Goal: Communication & Community: Ask a question

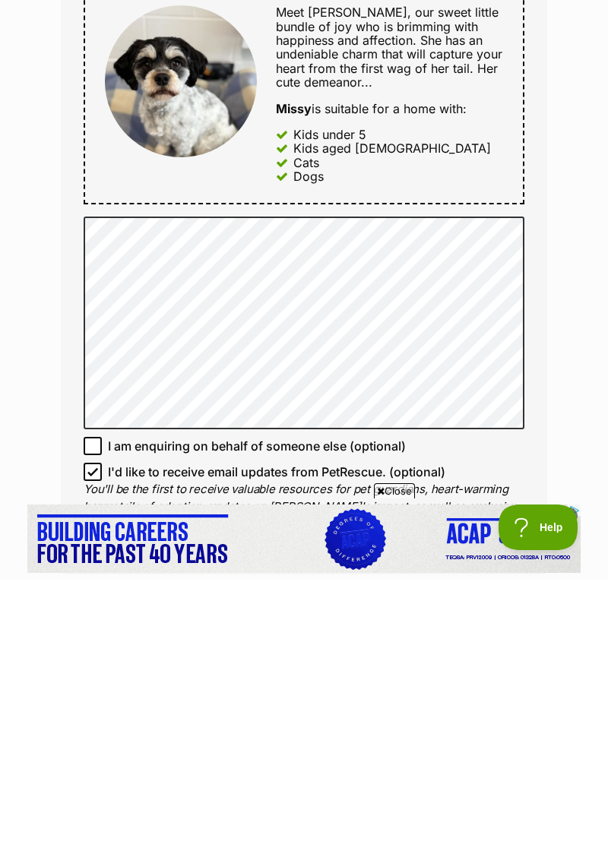
click at [397, 772] on span "Close" at bounding box center [394, 764] width 41 height 15
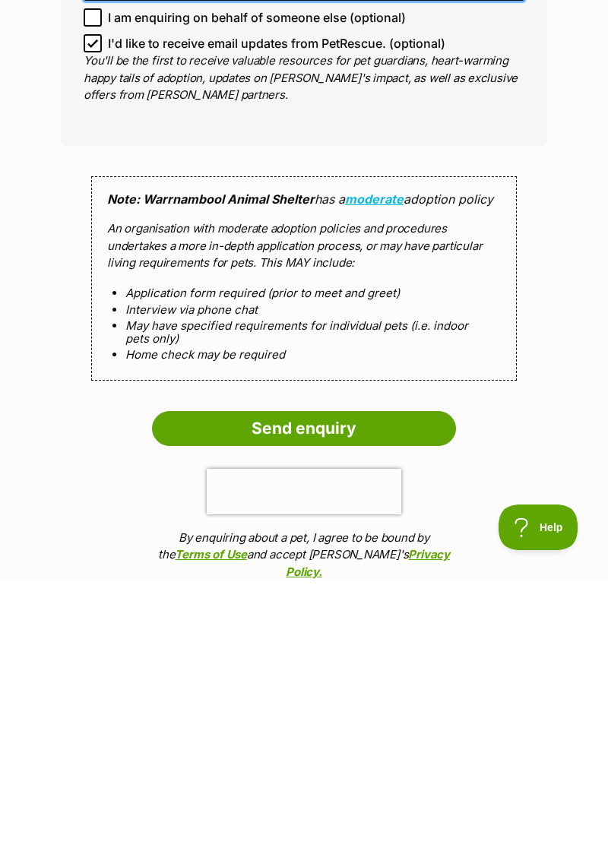
scroll to position [994, 0]
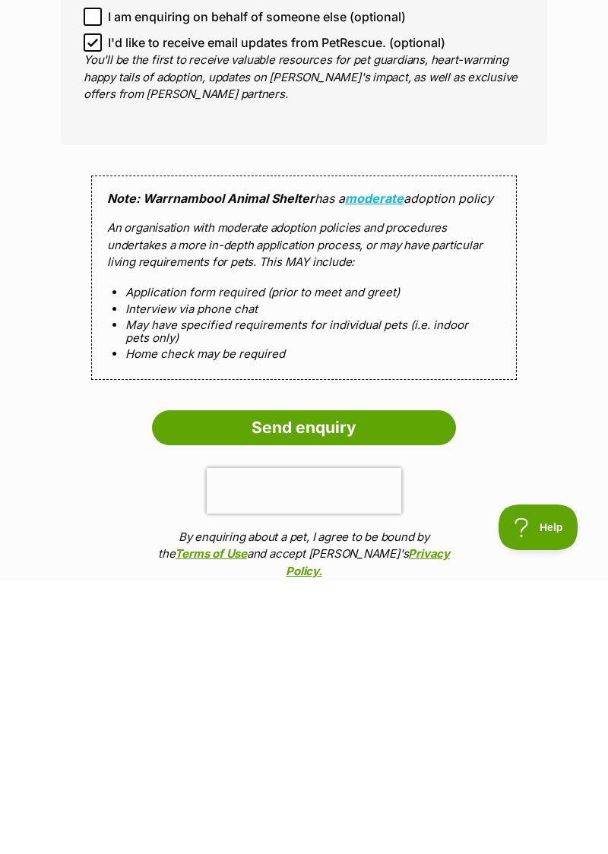
click at [409, 708] on input "Send enquiry" at bounding box center [304, 701] width 304 height 35
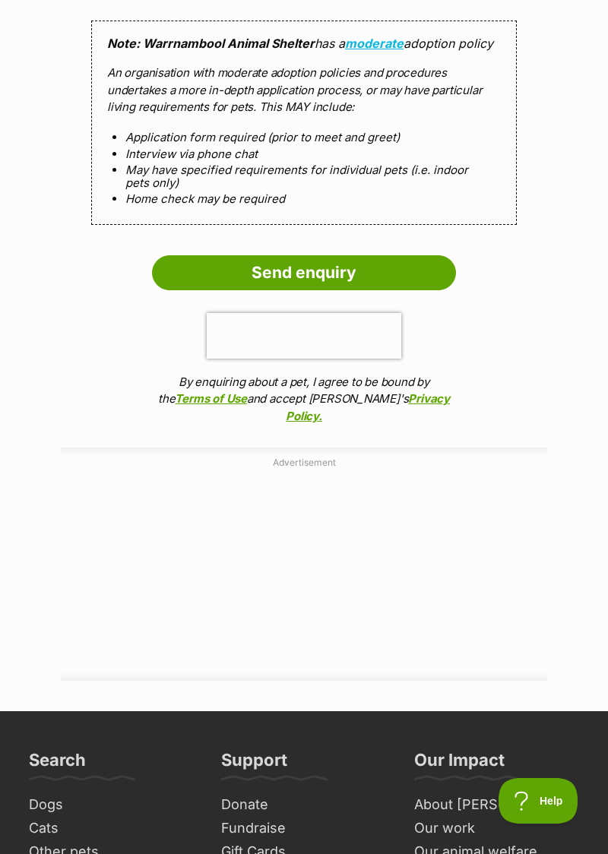
scroll to position [1486, 0]
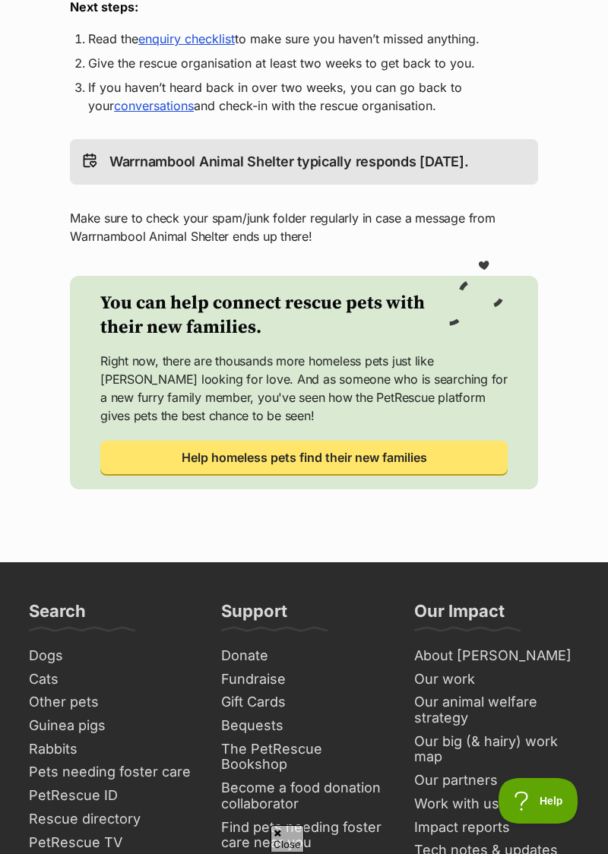
scroll to position [426, 0]
